Goal: Transaction & Acquisition: Purchase product/service

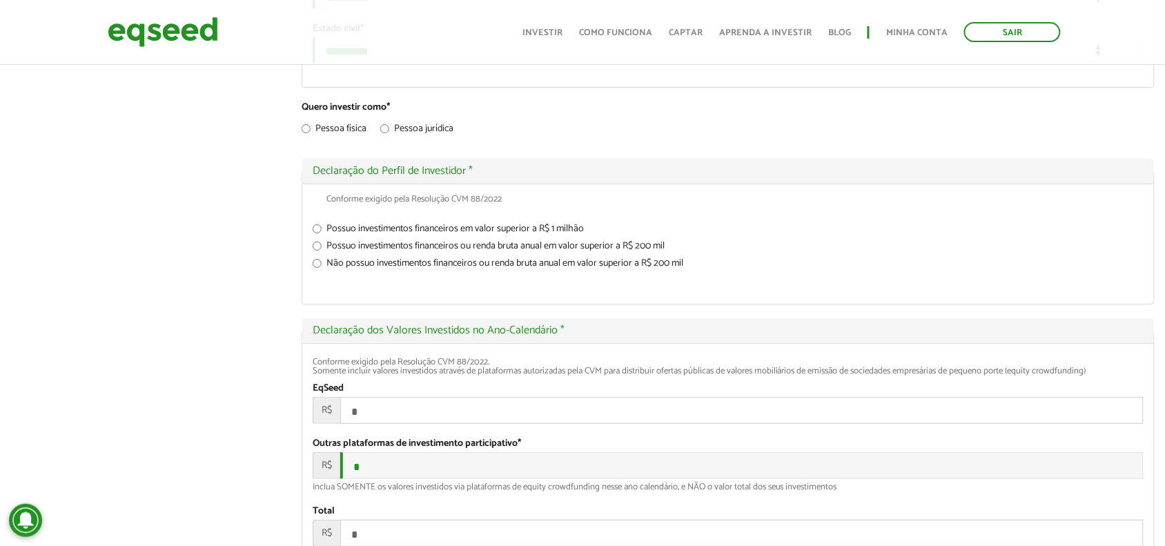
scroll to position [1639, 0]
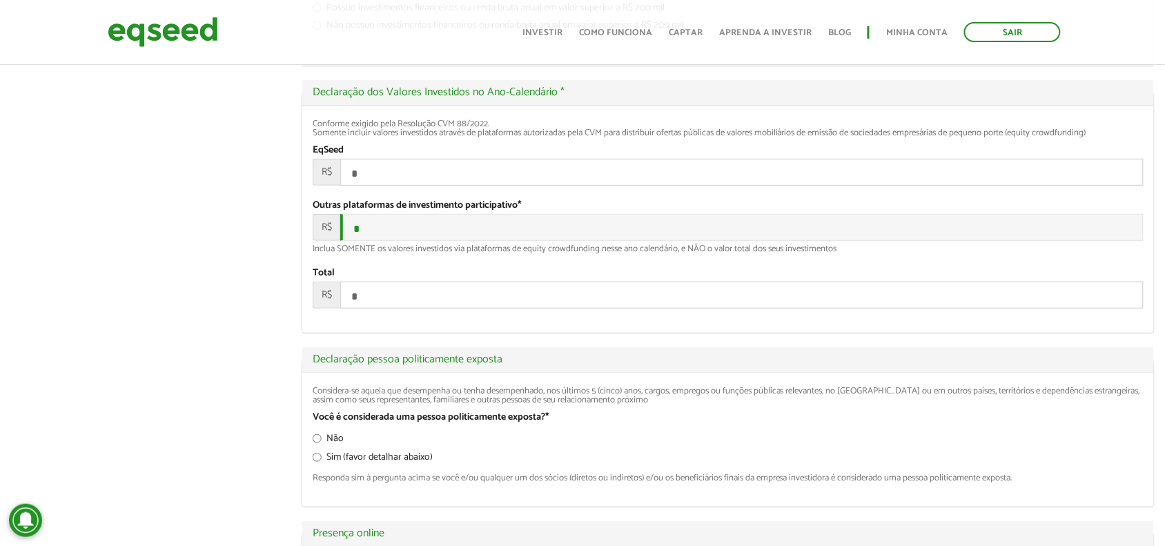
click at [552, 19] on div "Toggle navigation Início Investir Como funciona Captar Aprenda a investir Blog …" at bounding box center [791, 32] width 552 height 37
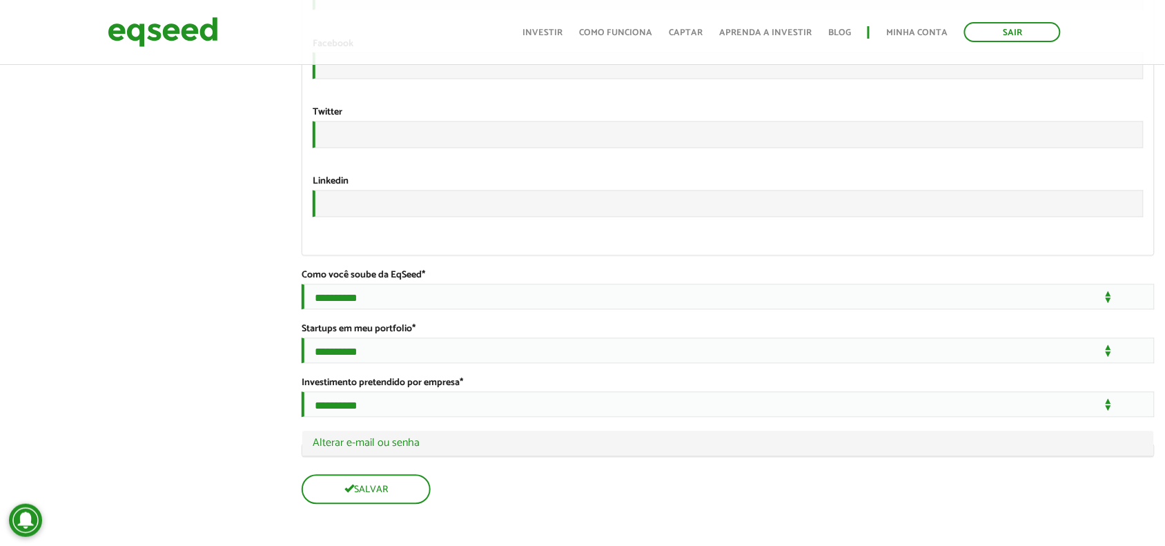
scroll to position [2354, 0]
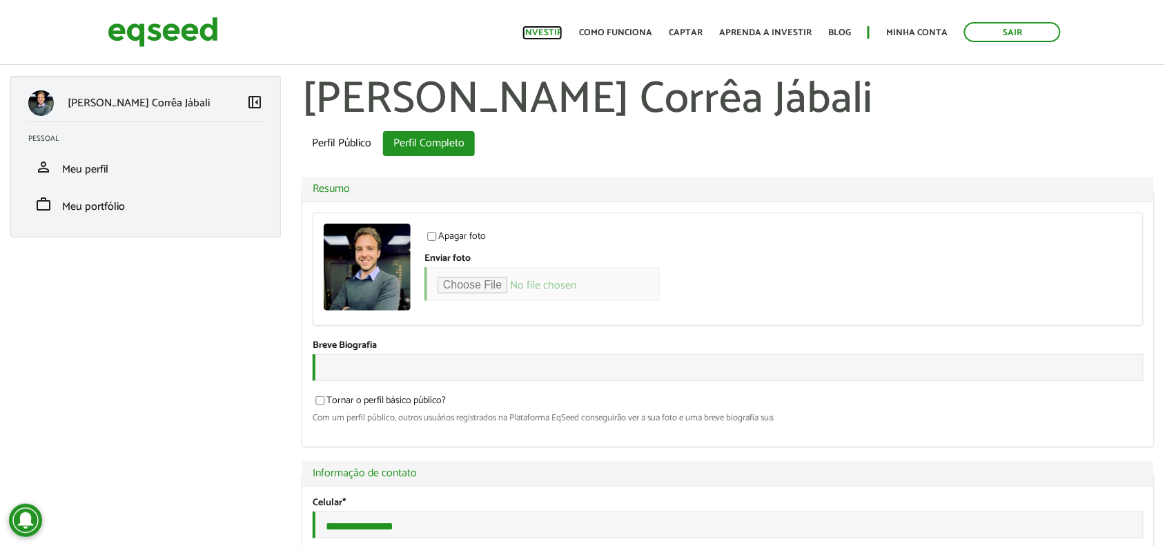
click at [549, 36] on link "Investir" at bounding box center [542, 32] width 40 height 9
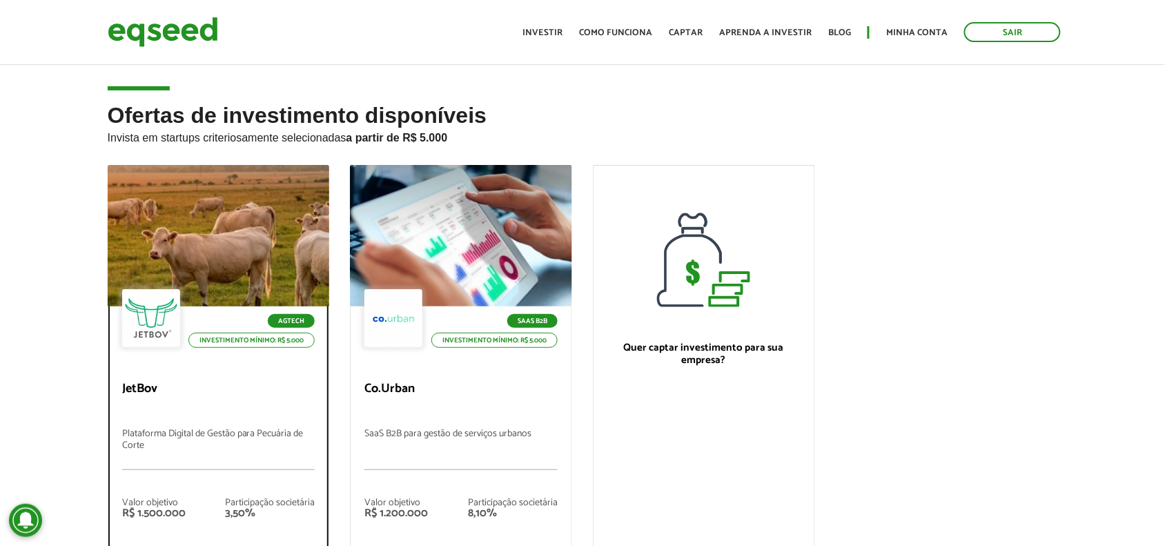
click at [207, 283] on div at bounding box center [218, 236] width 266 height 170
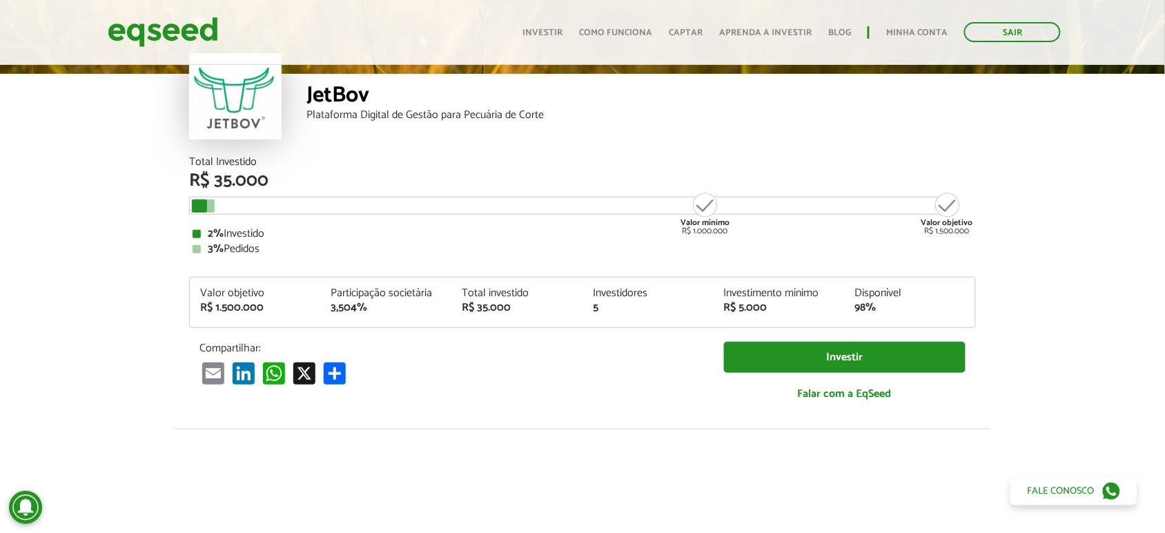
scroll to position [8, 0]
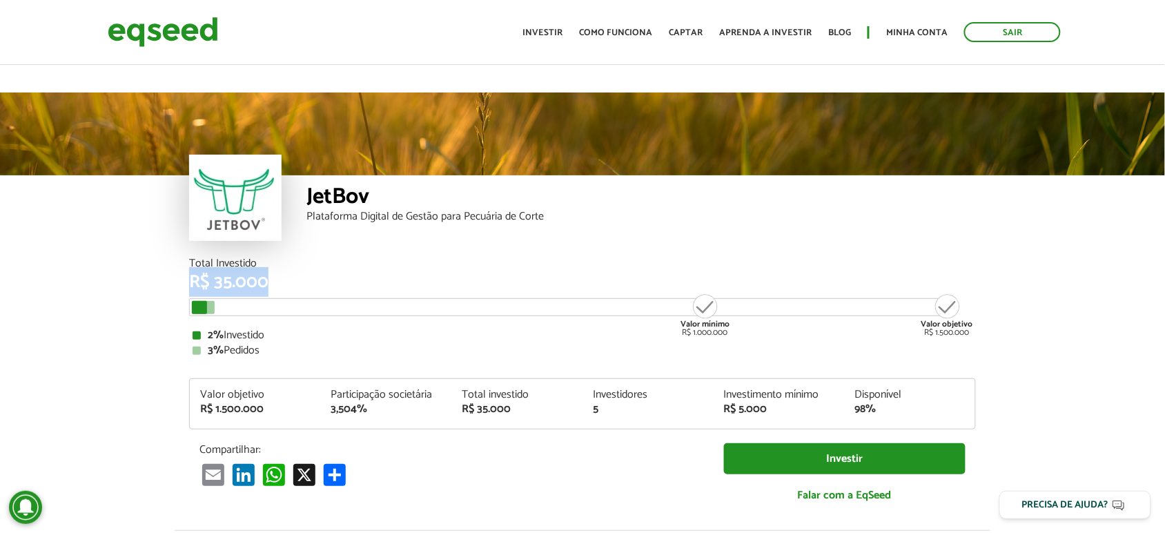
drag, startPoint x: 190, startPoint y: 253, endPoint x: 273, endPoint y: 253, distance: 82.8
click at [273, 273] on div "R$ 35.000" at bounding box center [582, 282] width 787 height 18
